Goal: Communication & Community: Answer question/provide support

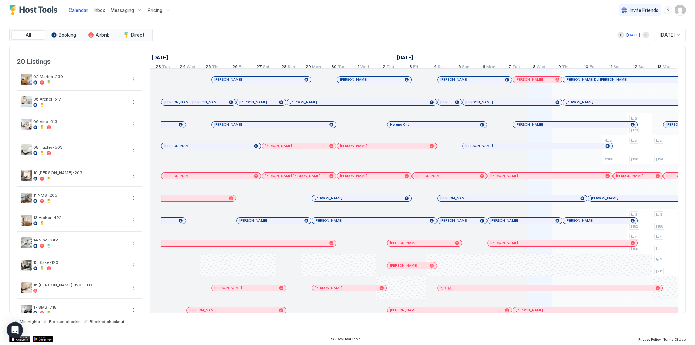
scroll to position [0, 377]
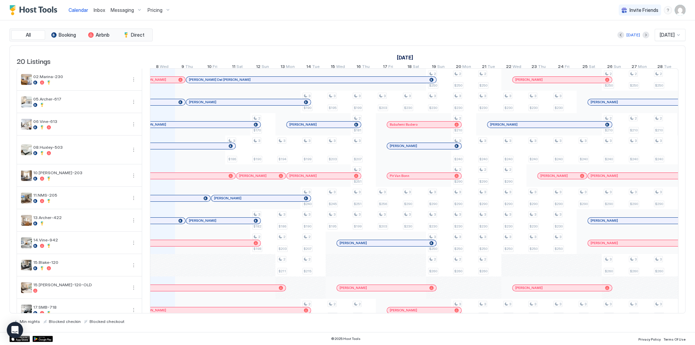
click at [286, 33] on div "[DATE] [DATE]" at bounding box center [420, 35] width 532 height 12
click at [95, 11] on span "Inbox" at bounding box center [100, 10] width 12 height 6
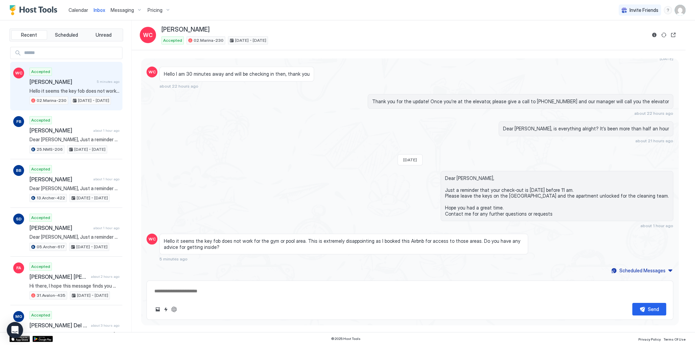
scroll to position [983, 0]
click at [227, 241] on span "Hello it seems the key fob does not work for the gym or pool area. This is extr…" at bounding box center [344, 244] width 360 height 12
copy span "Hello it seems the key fob does not work for the gym or pool area. This is extr…"
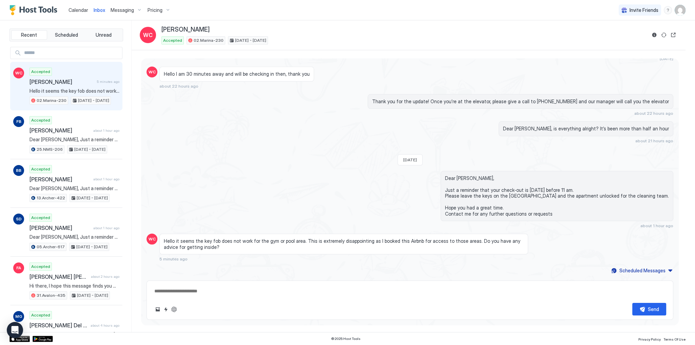
click at [285, 202] on div "Dear William, Just a reminder that your check-out is tomorrow before 11 am. Ple…" at bounding box center [410, 200] width 527 height 58
click at [498, 179] on span "Dear [PERSON_NAME], Just a reminder that your check-out is [DATE] before 11 am.…" at bounding box center [557, 196] width 224 height 42
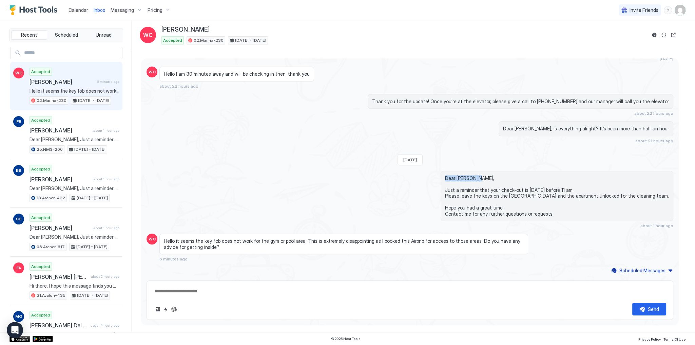
copy span "Dear William,"
type textarea "*"
click at [263, 284] on div "Send" at bounding box center [410, 299] width 527 height 39
click at [265, 288] on textarea at bounding box center [410, 291] width 513 height 13
paste textarea "**********"
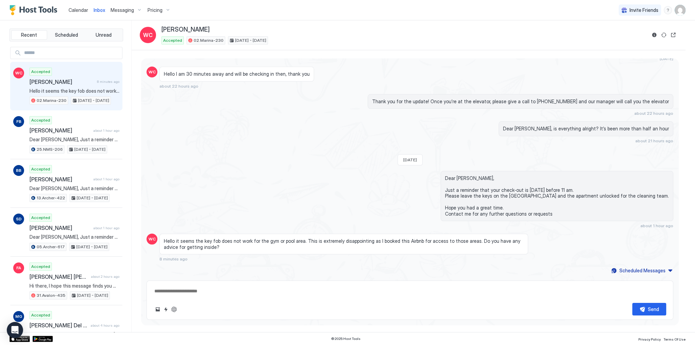
type textarea "**********"
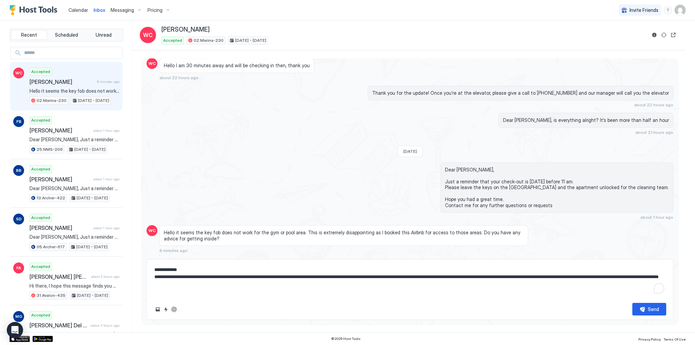
type textarea "*"
click at [350, 292] on textarea "**********" at bounding box center [410, 280] width 513 height 34
click at [418, 285] on textarea "**********" at bounding box center [410, 280] width 513 height 34
click at [530, 281] on textarea "**********" at bounding box center [410, 280] width 513 height 34
click at [602, 277] on textarea "**********" at bounding box center [410, 280] width 513 height 34
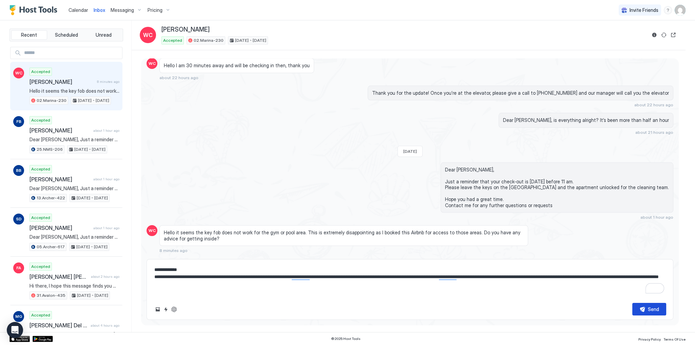
type textarea "**********"
click at [654, 308] on div "Send" at bounding box center [653, 308] width 11 height 7
type textarea "*"
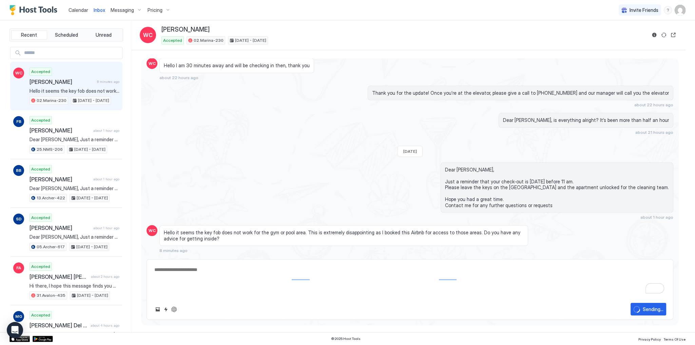
scroll to position [1022, 0]
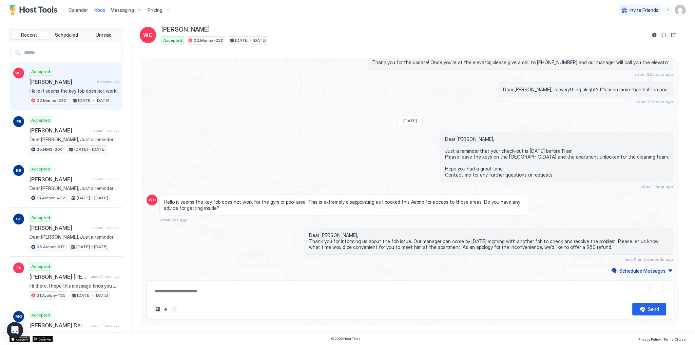
click at [488, 186] on div "Dear William, Just a reminder that your check-out is tomorrow before 11 am. Ple…" at bounding box center [489, 161] width 369 height 58
type textarea "*"
click at [84, 14] on div "Calendar" at bounding box center [78, 10] width 25 height 13
click at [84, 13] on link "Calendar" at bounding box center [79, 9] width 20 height 7
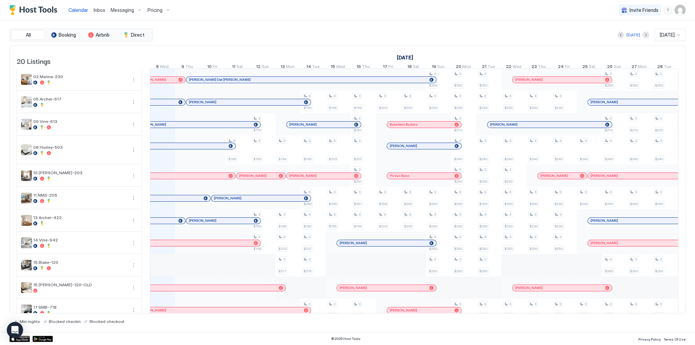
scroll to position [0, 377]
click at [237, 37] on div "[DATE] [DATE]" at bounding box center [420, 35] width 532 height 12
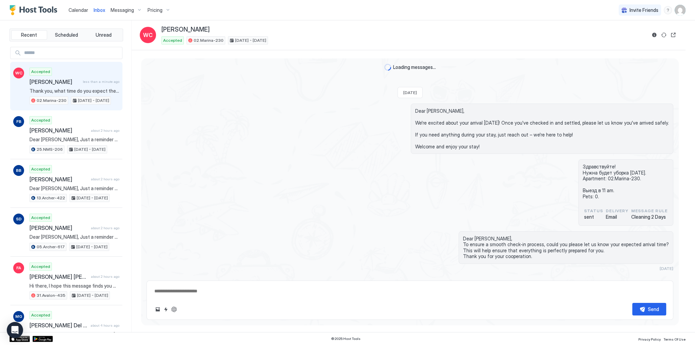
scroll to position [580, 0]
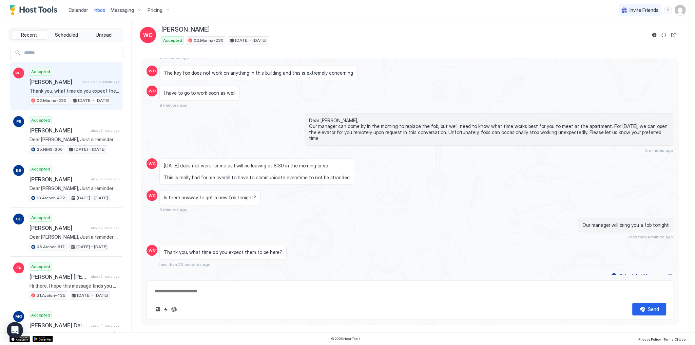
type textarea "*"
click at [307, 101] on div "I have to go to work soon as well 9 minutes ago" at bounding box center [343, 97] width 369 height 22
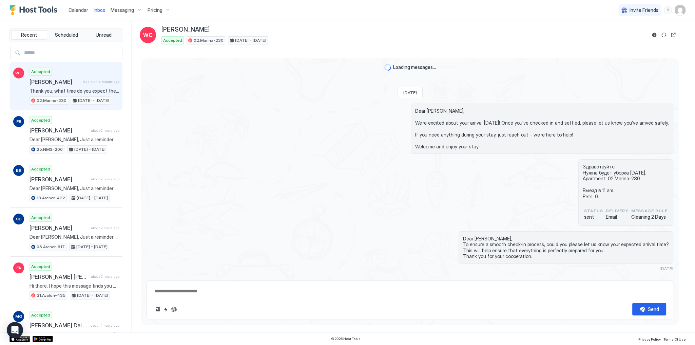
scroll to position [587, 0]
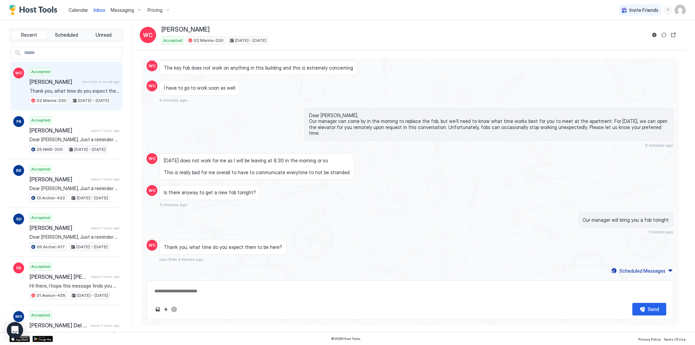
type textarea "*"
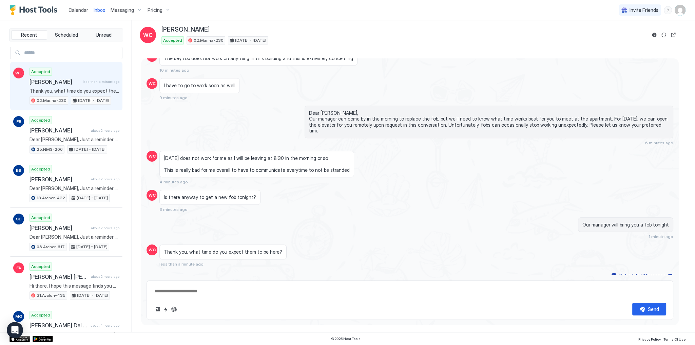
click at [76, 13] on link "Calendar" at bounding box center [79, 9] width 20 height 7
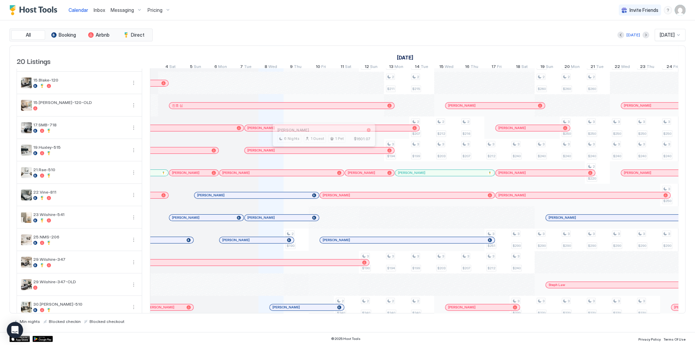
click at [322, 153] on div at bounding box center [322, 150] width 5 height 5
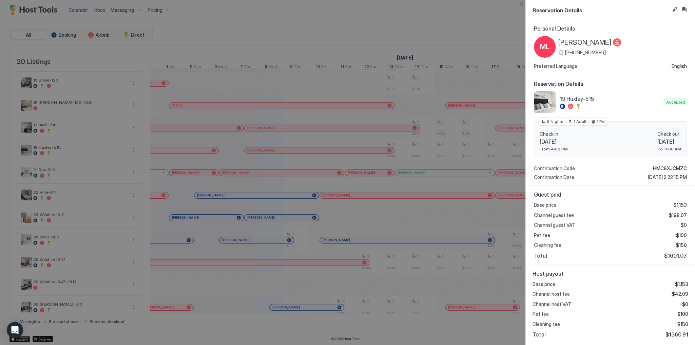
click at [547, 195] on span "Guest paid" at bounding box center [610, 194] width 153 height 7
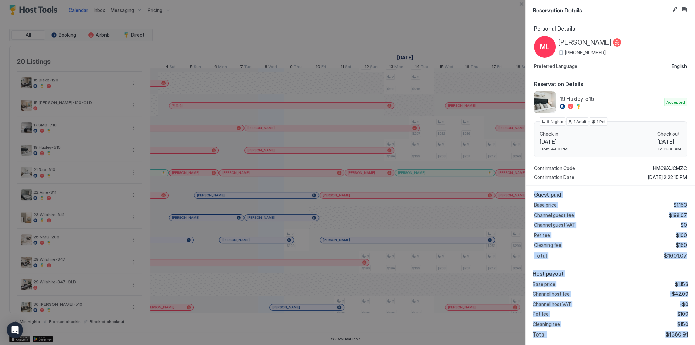
drag, startPoint x: 547, startPoint y: 195, endPoint x: 631, endPoint y: 339, distance: 166.5
click at [631, 340] on div "Personal Details ML [PERSON_NAME] [PHONE_NUMBER] Preferred Language English Res…" at bounding box center [610, 182] width 169 height 325
click at [631, 336] on div "Total $1360.91" at bounding box center [611, 334] width 156 height 7
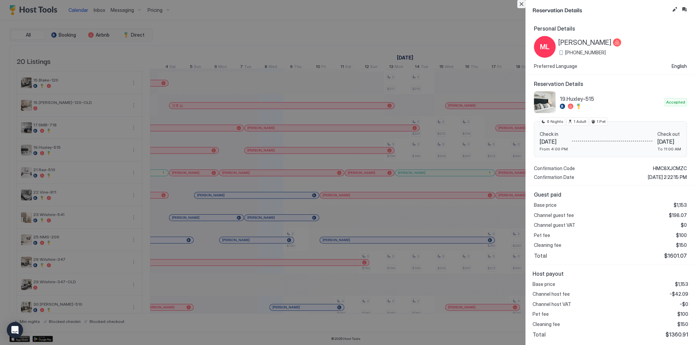
click at [523, 0] on button "Close" at bounding box center [522, 4] width 8 height 8
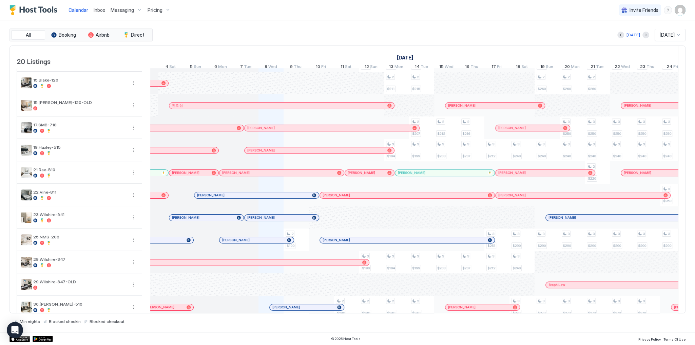
click at [520, 54] on div "[DATE]" at bounding box center [471, 58] width 778 height 10
click at [429, 35] on div "[DATE] [DATE]" at bounding box center [420, 35] width 532 height 12
click at [330, 31] on div "[DATE] [DATE]" at bounding box center [420, 35] width 532 height 12
